Goal: Find specific page/section: Find specific page/section

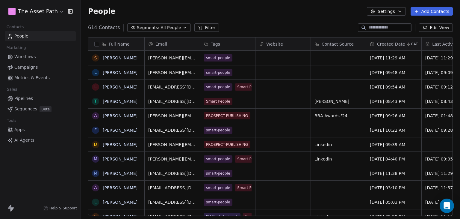
scroll to position [5, 5]
click at [390, 25] on input at bounding box center [389, 28] width 42 height 6
paste input "*****"
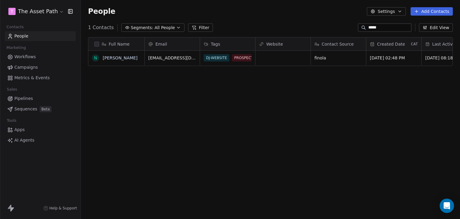
scroll to position [187, 374]
type input "*****"
click at [43, 35] on link "People" at bounding box center [40, 36] width 71 height 10
click at [22, 37] on span "People" at bounding box center [21, 36] width 14 height 6
click at [24, 35] on span "People" at bounding box center [21, 36] width 14 height 6
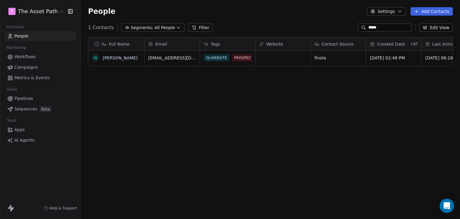
click at [24, 36] on span "People" at bounding box center [21, 36] width 14 height 6
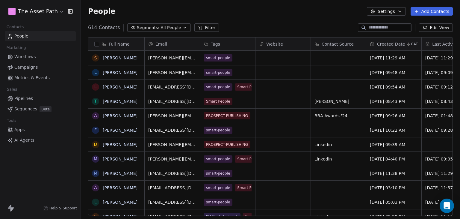
click at [32, 99] on link "Pipelines" at bounding box center [40, 98] width 71 height 10
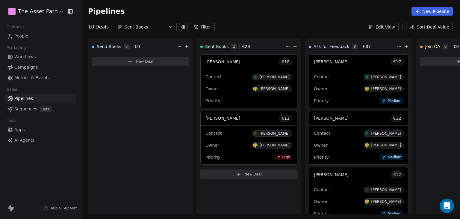
click at [163, 26] on div "Sent Books" at bounding box center [145, 27] width 41 height 6
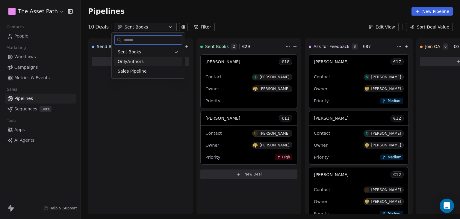
click at [151, 63] on div "OnlyAuthors" at bounding box center [148, 61] width 61 height 6
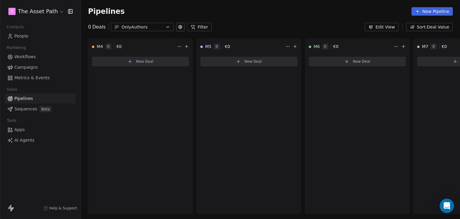
click at [167, 28] on icon "button" at bounding box center [167, 27] width 5 height 5
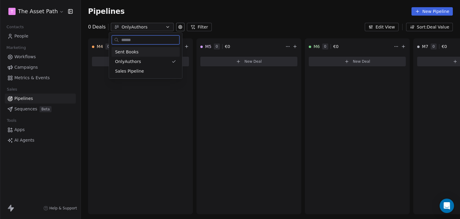
click at [137, 52] on div "Sent Books" at bounding box center [145, 52] width 61 height 6
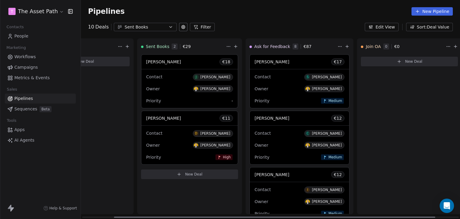
scroll to position [0, 65]
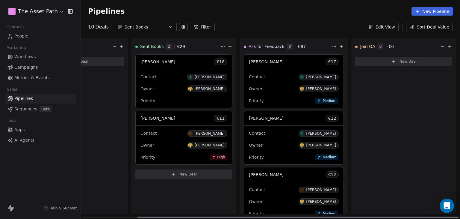
drag, startPoint x: 273, startPoint y: 217, endPoint x: 349, endPoint y: 217, distance: 76.7
click at [349, 217] on div at bounding box center [297, 216] width 321 height 1
